Goal: Task Accomplishment & Management: Manage account settings

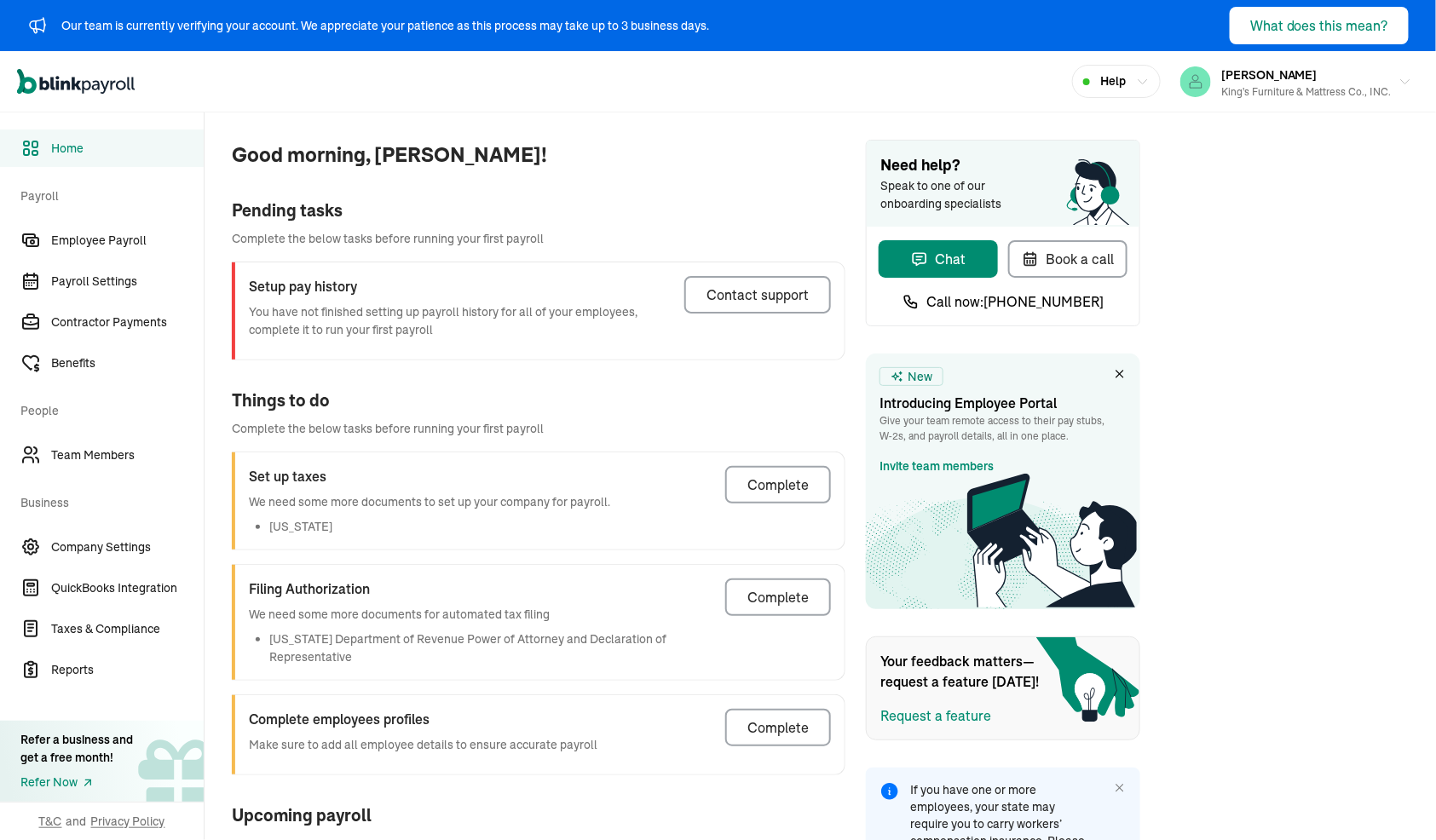
scroll to position [295, 0]
